Goal: Information Seeking & Learning: Learn about a topic

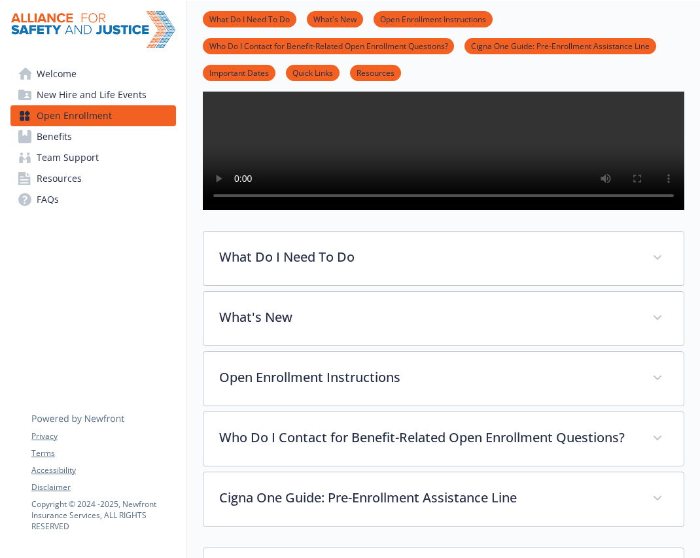
scroll to position [231, 0]
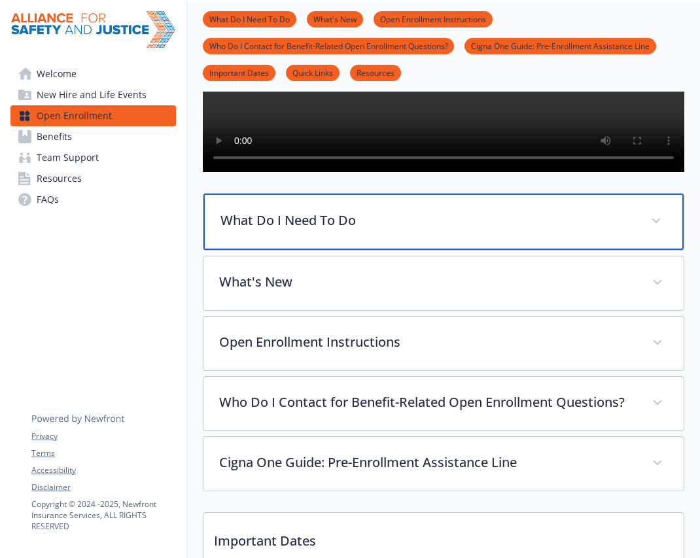
click at [378, 230] on p "What Do I Need To Do" at bounding box center [428, 221] width 415 height 20
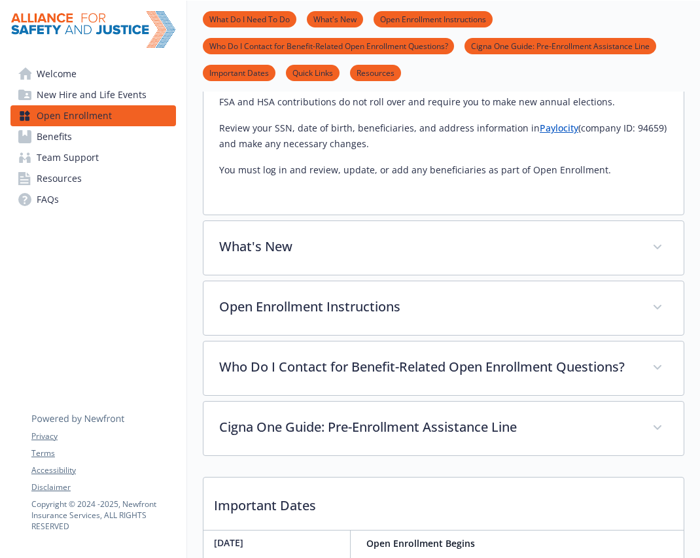
scroll to position [737, 0]
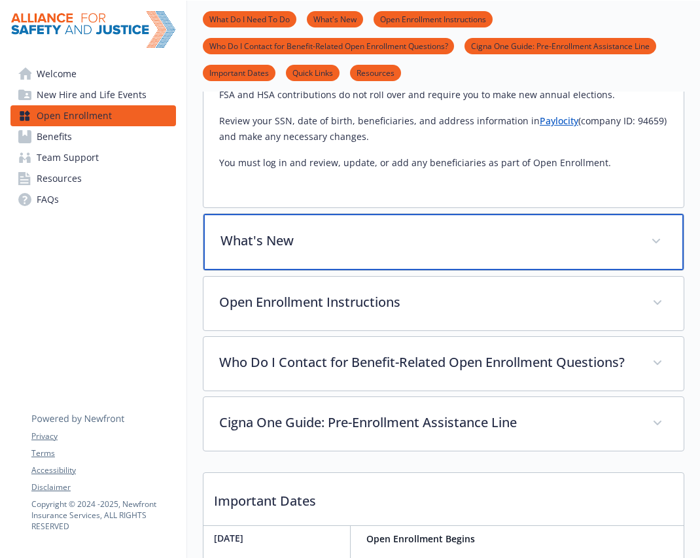
click at [312, 251] on p "What's New" at bounding box center [428, 241] width 415 height 20
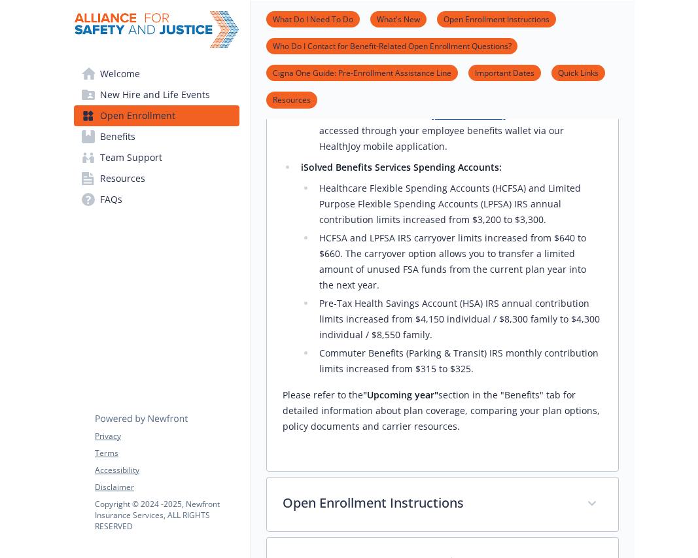
scroll to position [1464, 0]
